Goal: Check status: Check status

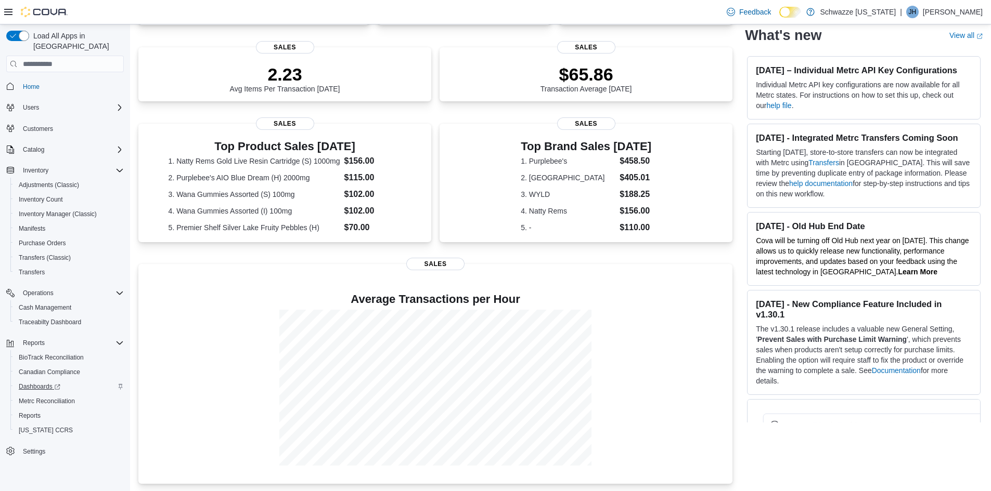
scroll to position [227, 0]
click at [28, 412] on span "Reports" at bounding box center [30, 416] width 22 height 8
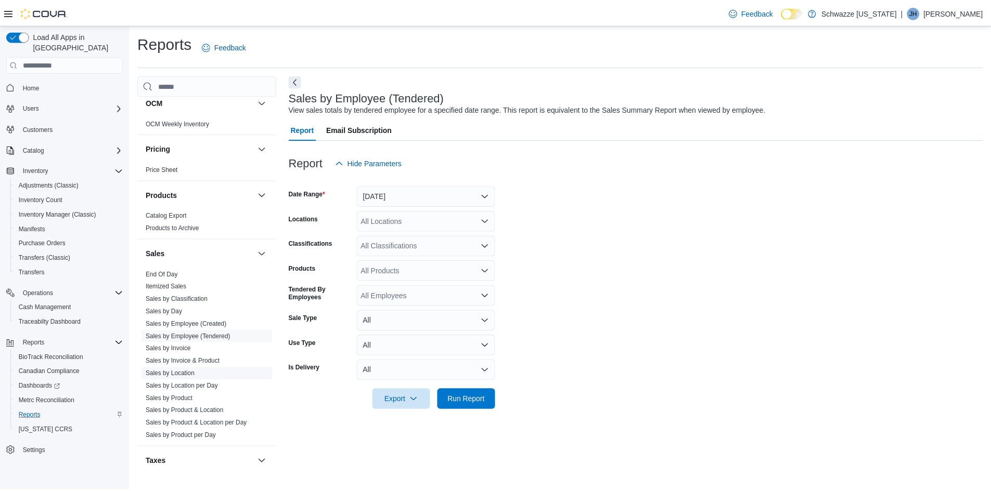
scroll to position [624, 0]
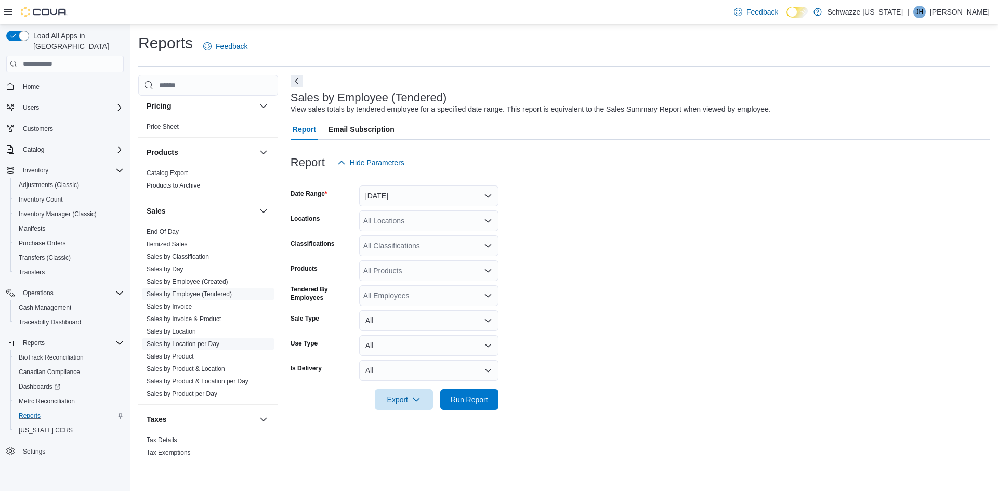
click at [188, 342] on link "Sales by Location per Day" at bounding box center [183, 344] width 73 height 7
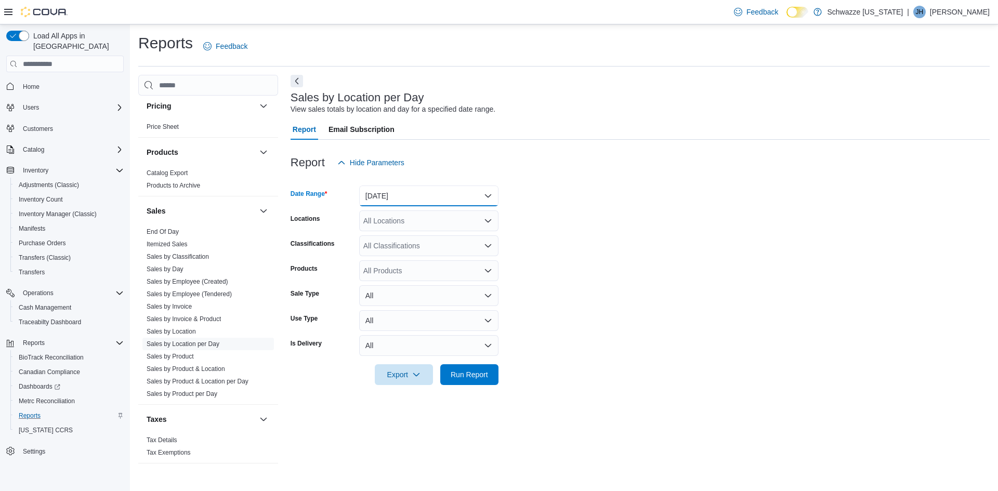
click at [433, 196] on button "[DATE]" at bounding box center [428, 196] width 139 height 21
click at [391, 239] on span "[DATE]" at bounding box center [435, 237] width 119 height 12
click at [467, 373] on span "Run Report" at bounding box center [469, 374] width 37 height 10
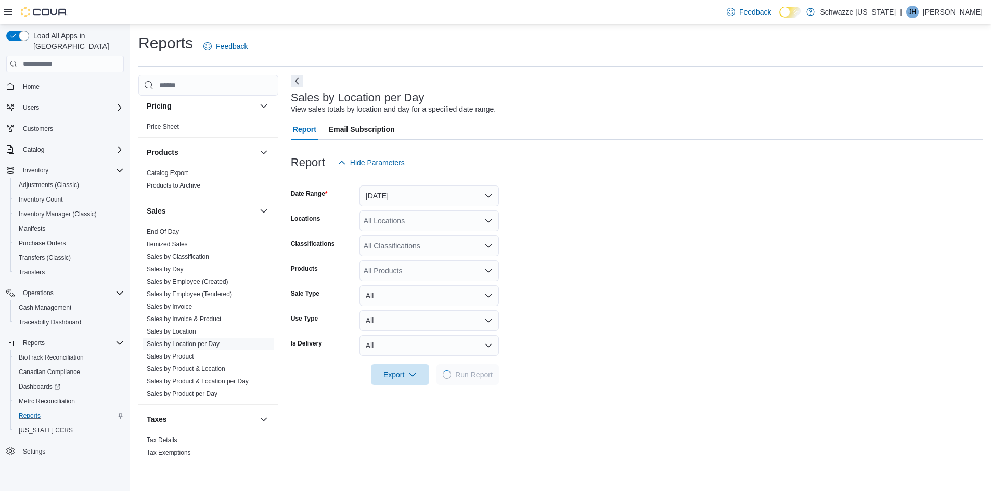
click at [438, 223] on div "All Locations" at bounding box center [428, 221] width 139 height 21
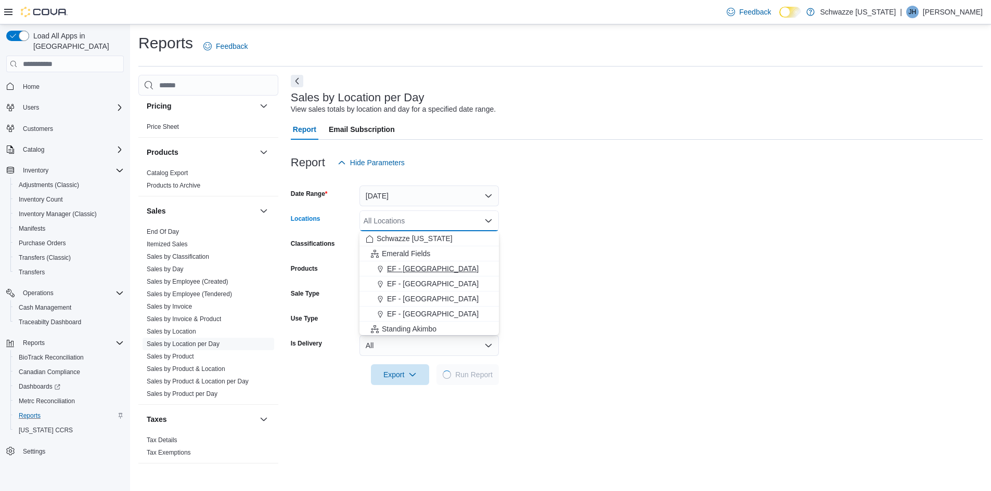
click at [421, 270] on span "EF - [GEOGRAPHIC_DATA]" at bounding box center [433, 269] width 92 height 10
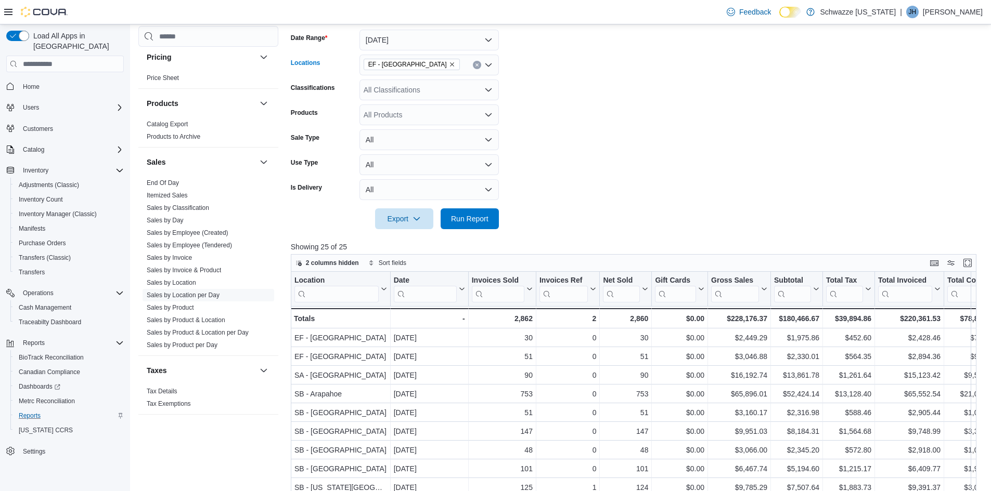
scroll to position [104, 0]
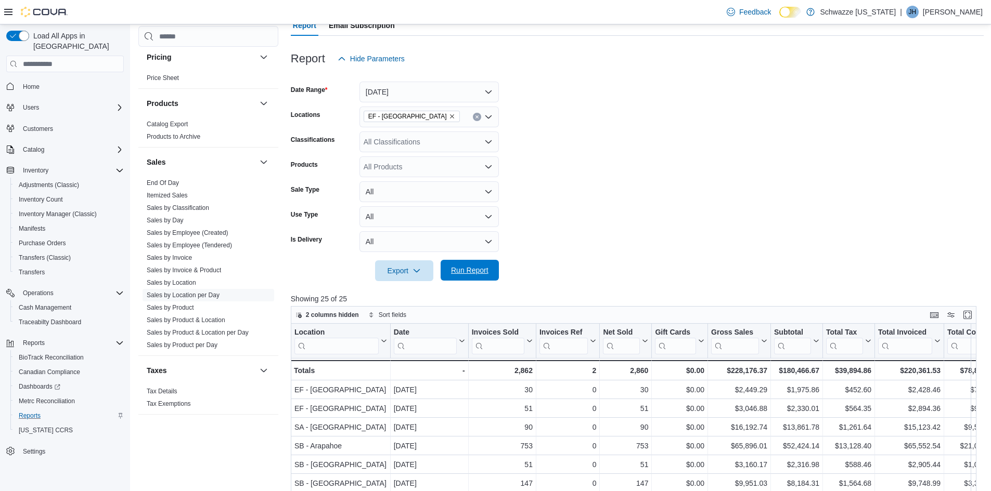
click at [471, 265] on span "Run Report" at bounding box center [470, 270] width 46 height 21
